Goal: Complete application form: Complete application form

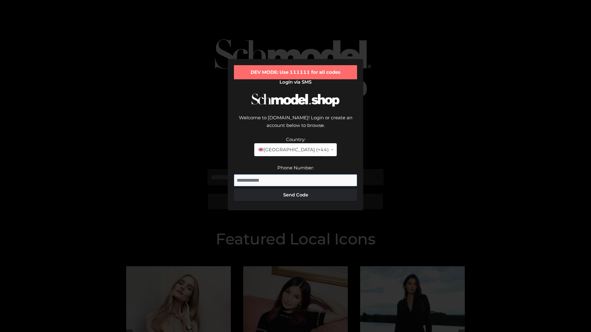
click at [296, 175] on input "Phone Number:" at bounding box center [295, 181] width 123 height 12
type input "**********"
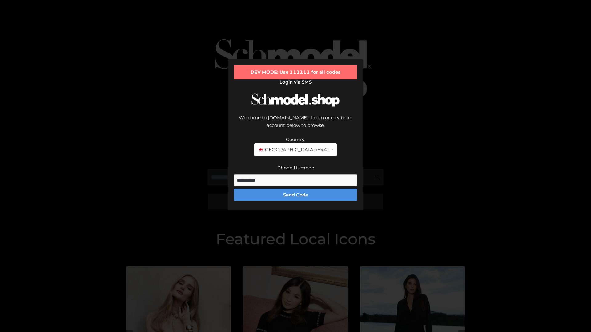
click at [296, 189] on button "Send Code" at bounding box center [295, 195] width 123 height 12
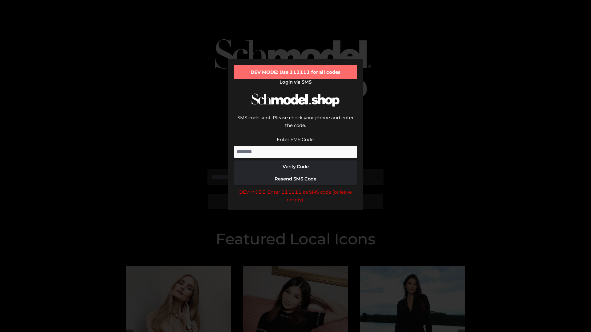
click at [296, 146] on input "Enter SMS Code:" at bounding box center [295, 152] width 123 height 12
type input "******"
click at [296, 161] on button "Verify Code" at bounding box center [295, 167] width 123 height 12
click at [296, 188] on div "DEV MODE: Enter 111111 as SMS code (or leave empty)." at bounding box center [295, 196] width 123 height 16
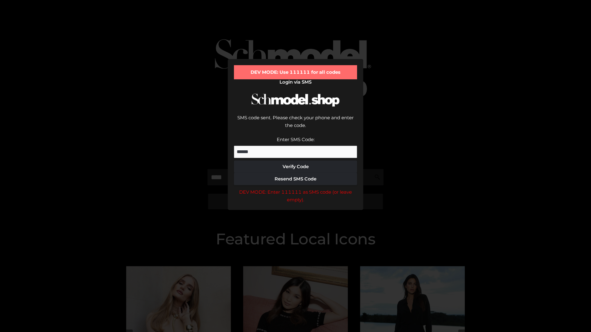
click at [296, 188] on div "DEV MODE: Enter 111111 as SMS code (or leave empty)." at bounding box center [295, 196] width 123 height 16
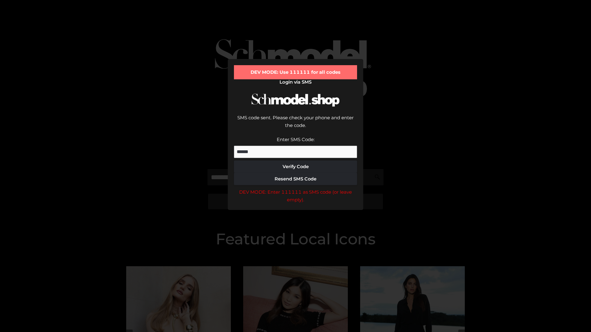
click at [296, 188] on div "DEV MODE: Enter 111111 as SMS code (or leave empty)." at bounding box center [295, 196] width 123 height 16
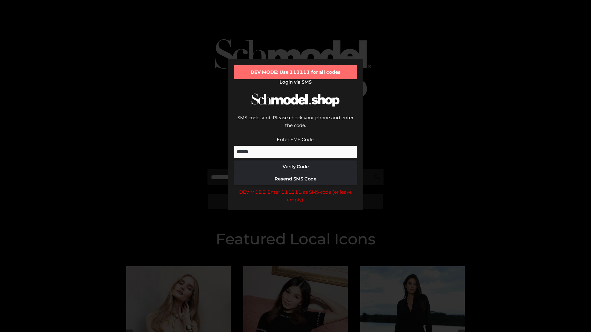
click at [296, 188] on div "DEV MODE: Enter 111111 as SMS code (or leave empty)." at bounding box center [295, 196] width 123 height 16
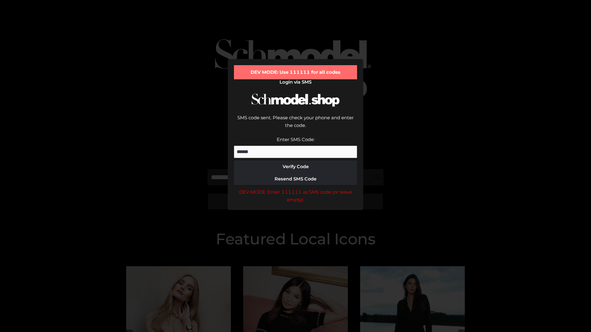
click at [296, 188] on div "DEV MODE: Enter 111111 as SMS code (or leave empty)." at bounding box center [295, 196] width 123 height 16
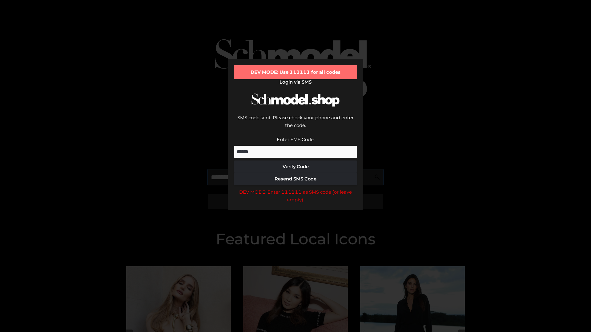
scroll to position [0, 0]
click at [296, 188] on div "DEV MODE: Enter 111111 as SMS code (or leave empty)." at bounding box center [295, 196] width 123 height 16
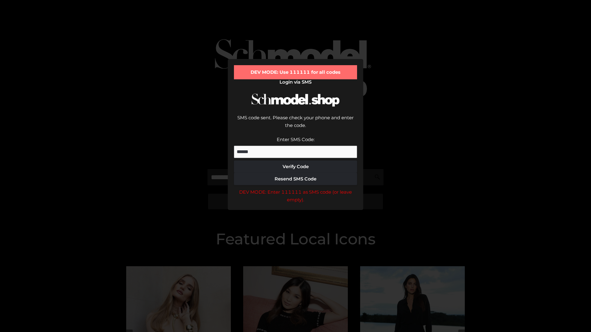
click at [296, 188] on div "DEV MODE: Enter 111111 as SMS code (or leave empty)." at bounding box center [295, 196] width 123 height 16
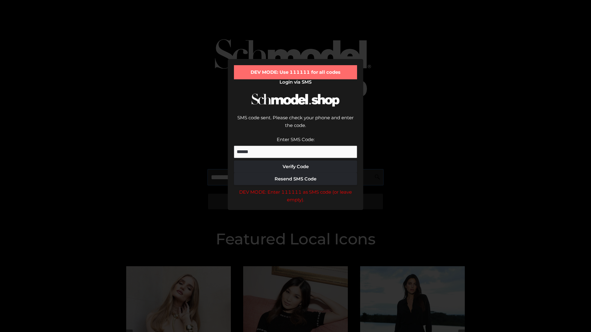
scroll to position [0, 38]
click at [296, 188] on div "DEV MODE: Enter 111111 as SMS code (or leave empty)." at bounding box center [295, 196] width 123 height 16
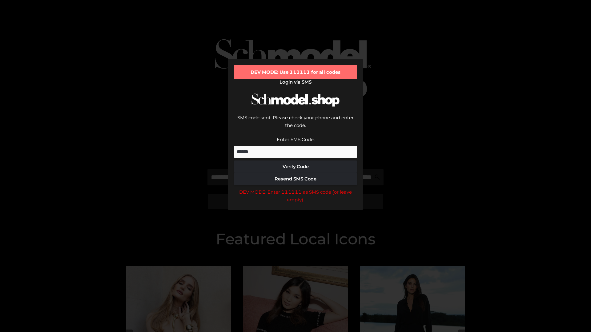
click at [296, 188] on div "DEV MODE: Enter 111111 as SMS code (or leave empty)." at bounding box center [295, 196] width 123 height 16
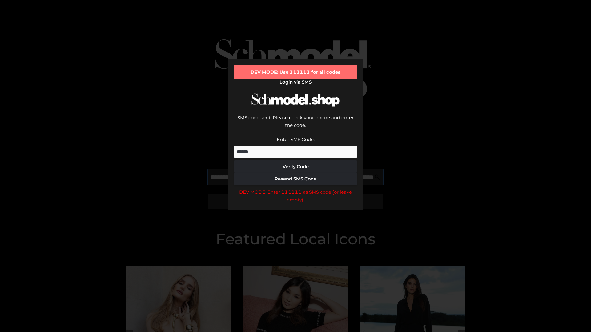
scroll to position [0, 76]
click at [296, 188] on div "DEV MODE: Enter 111111 as SMS code (or leave empty)." at bounding box center [295, 196] width 123 height 16
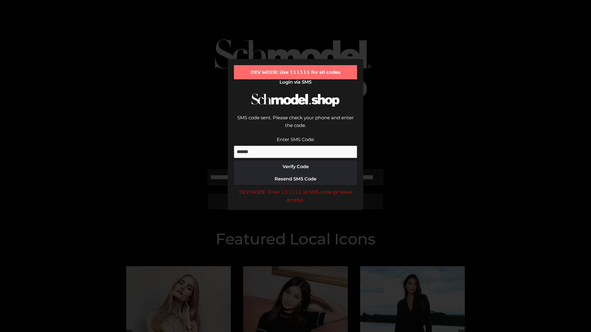
click at [296, 188] on div "DEV MODE: Enter 111111 as SMS code (or leave empty)." at bounding box center [295, 196] width 123 height 16
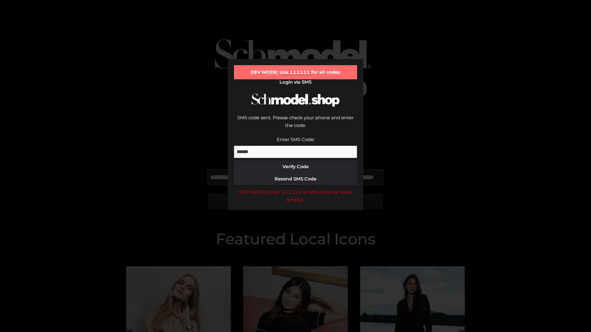
scroll to position [0, 112]
click at [296, 188] on div "DEV MODE: Enter 111111 as SMS code (or leave empty)." at bounding box center [295, 196] width 123 height 16
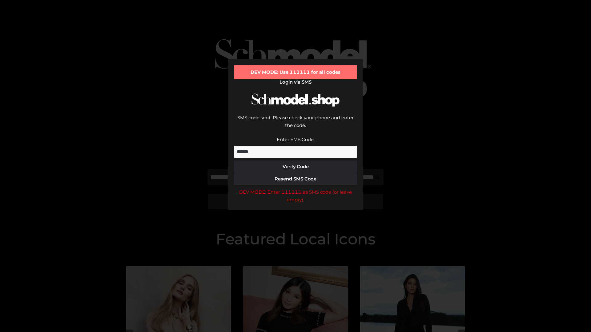
click at [296, 188] on div "DEV MODE: Enter 111111 as SMS code (or leave empty)." at bounding box center [295, 196] width 123 height 16
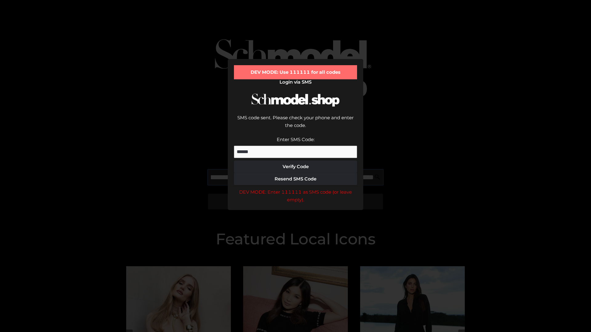
scroll to position [0, 149]
click at [296, 188] on div "DEV MODE: Enter 111111 as SMS code (or leave empty)." at bounding box center [295, 196] width 123 height 16
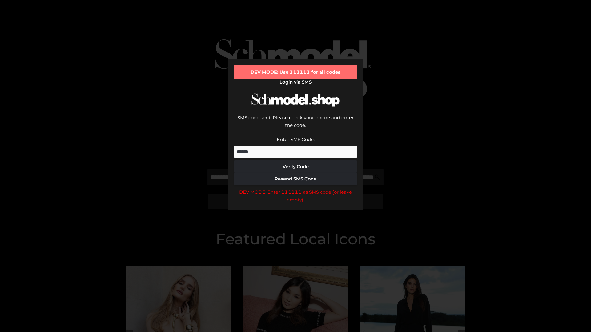
click at [296, 188] on div "DEV MODE: Enter 111111 as SMS code (or leave empty)." at bounding box center [295, 196] width 123 height 16
type input "**********"
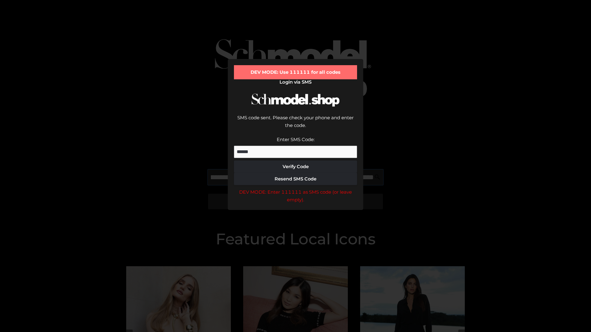
scroll to position [0, 179]
